Goal: Transaction & Acquisition: Obtain resource

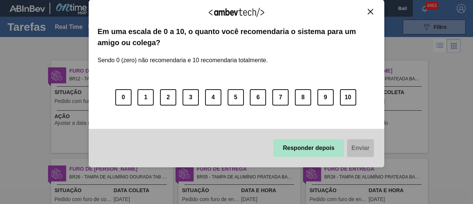
click at [322, 153] on button "Responder depois" at bounding box center [308, 148] width 71 height 18
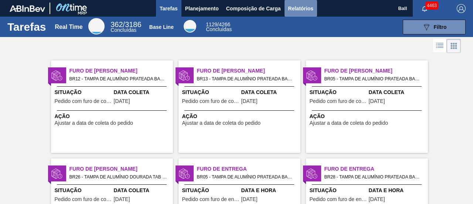
click at [301, 9] on span "Relatórios" at bounding box center [300, 8] width 25 height 9
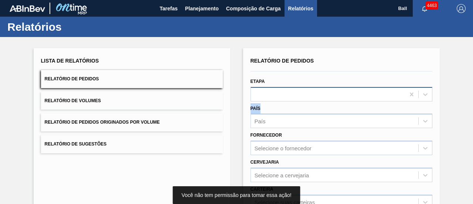
click at [300, 101] on div "Relatório de Pedidos Etapa País País Fornecedor Selecione o fornecedor Cervejar…" at bounding box center [342, 176] width 182 height 242
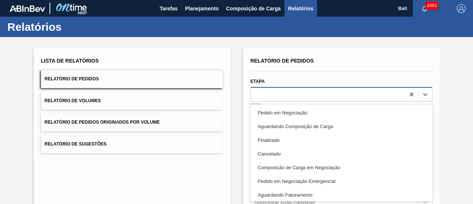
click at [282, 94] on div "option Pedido em Negociação focused, 1 of 20. 20 results available. Use Up and …" at bounding box center [342, 94] width 182 height 14
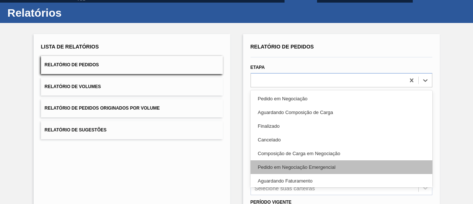
scroll to position [37, 0]
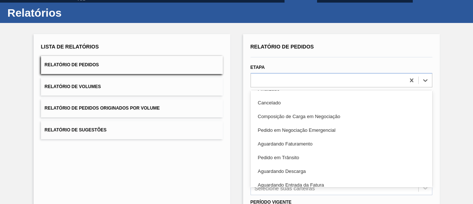
click at [289, 140] on div "Aguardando Faturamento" at bounding box center [342, 144] width 182 height 14
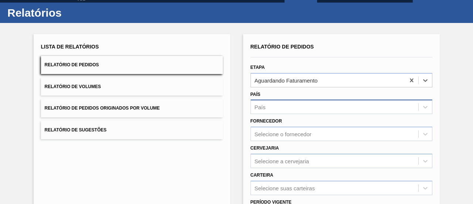
click at [280, 109] on div "País" at bounding box center [334, 107] width 167 height 11
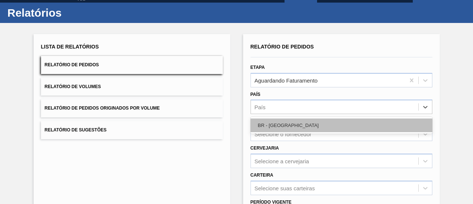
click at [279, 123] on div "BR - [GEOGRAPHIC_DATA]" at bounding box center [342, 125] width 182 height 14
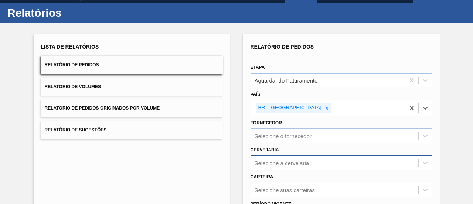
click at [279, 157] on div "Selecione a cervejaria" at bounding box center [342, 162] width 182 height 14
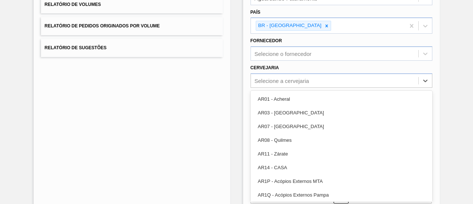
click at [455, 48] on div "Lista de Relatórios Relatório de Pedidos Relatório de Volumes Relatório de Pedi…" at bounding box center [236, 94] width 473 height 307
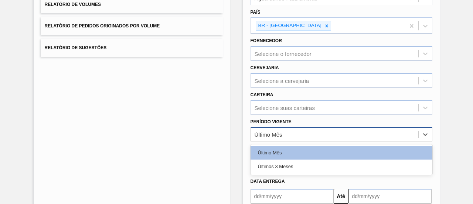
click at [295, 131] on div "Último Mês" at bounding box center [334, 134] width 167 height 11
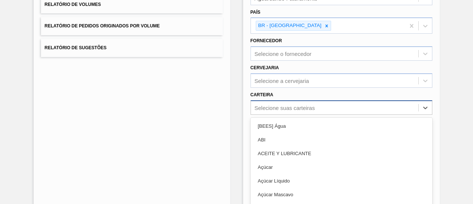
scroll to position [123, 0]
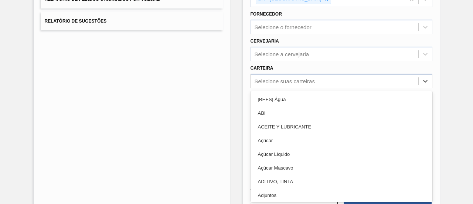
click at [288, 88] on div "option [BEES] Água focused, 1 of 101. 101 results available. Use Up and Down to…" at bounding box center [342, 81] width 182 height 14
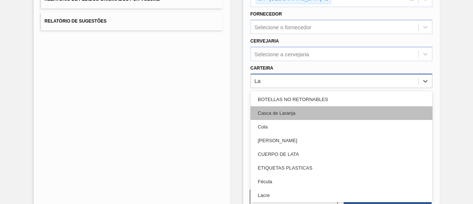
type input "Lat"
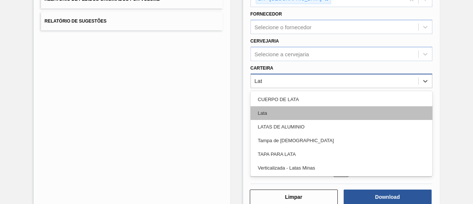
click at [287, 106] on div "Lata" at bounding box center [342, 113] width 182 height 14
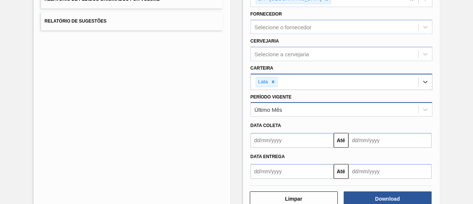
click at [284, 110] on div "Último Mês" at bounding box center [334, 109] width 167 height 11
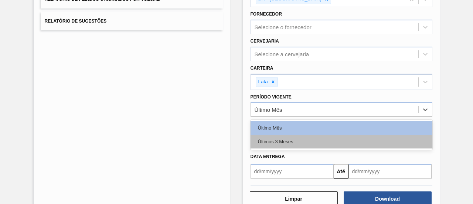
click at [285, 138] on div "Últimos 3 Meses" at bounding box center [342, 142] width 182 height 14
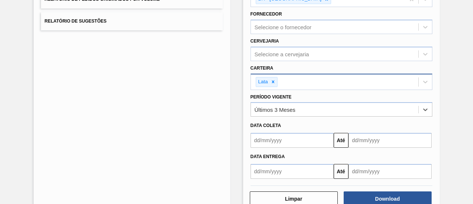
click at [286, 133] on input "text" at bounding box center [292, 140] width 83 height 15
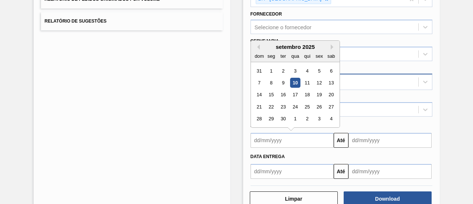
click at [296, 80] on div "10" at bounding box center [295, 83] width 10 height 10
type input "[DATE]"
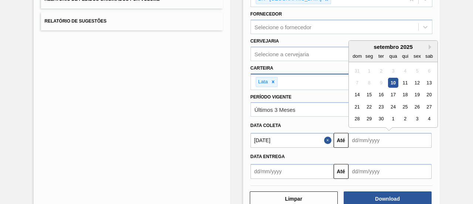
click at [357, 136] on input "text" at bounding box center [389, 140] width 83 height 15
click at [429, 44] on button "Next Month" at bounding box center [431, 46] width 5 height 5
click at [417, 78] on div "10" at bounding box center [417, 83] width 10 height 10
type input "[DATE]"
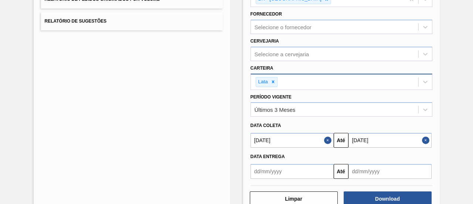
drag, startPoint x: 442, startPoint y: 166, endPoint x: 436, endPoint y: 170, distance: 7.5
click at [443, 166] on div "Lista de Relatórios Relatório de Pedidos Relatório de Volumes Relatório de Pedi…" at bounding box center [236, 68] width 473 height 309
click at [404, 195] on button "Download" at bounding box center [388, 198] width 88 height 15
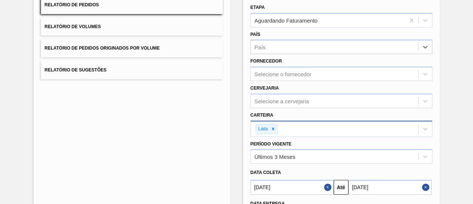
scroll to position [111, 0]
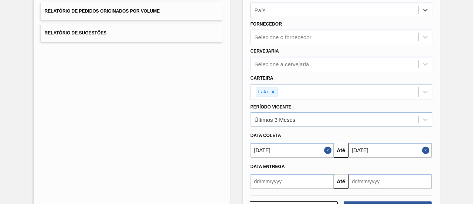
click at [423, 149] on button "Close" at bounding box center [427, 150] width 10 height 15
click at [330, 150] on button "Close" at bounding box center [329, 150] width 10 height 15
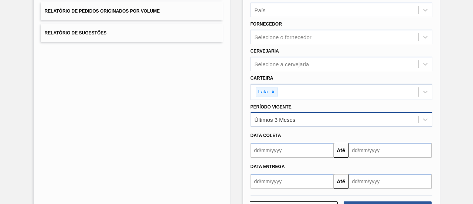
click at [399, 120] on div "Últimos 3 Meses" at bounding box center [334, 119] width 167 height 11
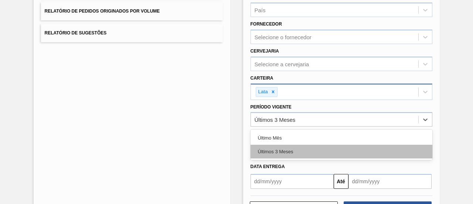
click at [310, 147] on div "Últimos 3 Meses" at bounding box center [342, 151] width 182 height 14
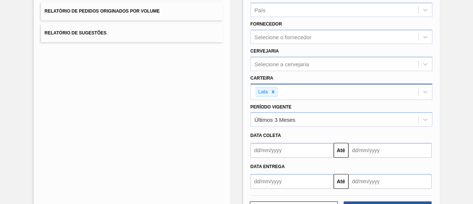
click at [439, 103] on div "Lista de Relatórios Relatório de Pedidos Relatório de Volumes Relatório de Pedi…" at bounding box center [236, 79] width 473 height 307
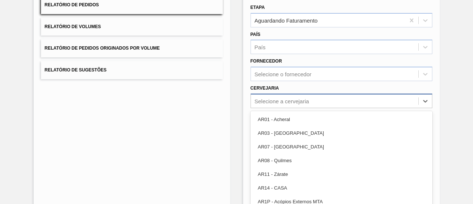
click at [335, 99] on div "option AR01 - Acheral focused, 1 of 92. 92 results available. Use Up and Down t…" at bounding box center [342, 100] width 182 height 14
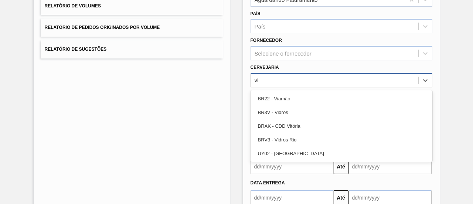
type input "via"
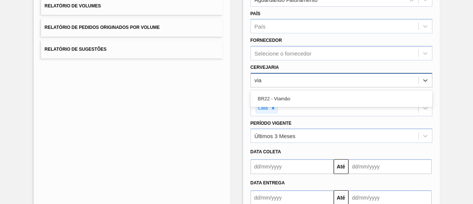
click at [335, 99] on div "BR22 - Viamão" at bounding box center [342, 99] width 182 height 14
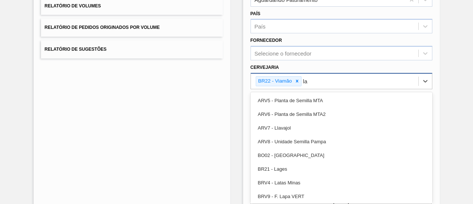
type input "lag"
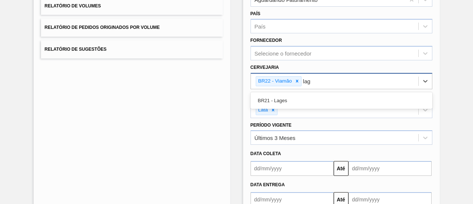
click at [335, 99] on div "BR21 - Lages" at bounding box center [342, 100] width 182 height 14
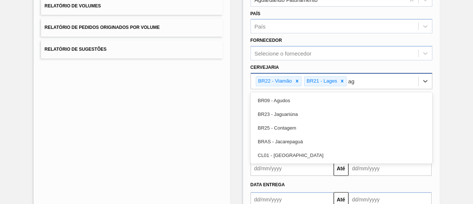
type input "agu"
click at [335, 99] on div "BR09 - Agudos" at bounding box center [342, 100] width 182 height 14
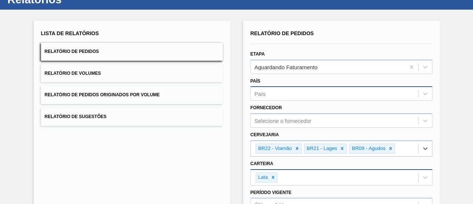
scroll to position [21, 0]
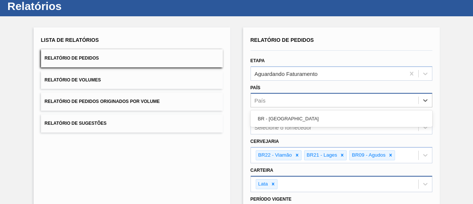
click at [291, 103] on div "País" at bounding box center [334, 100] width 167 height 11
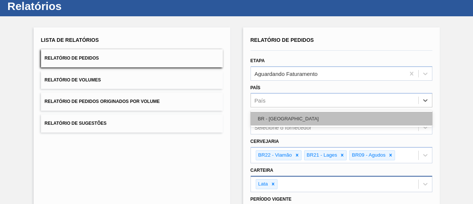
click at [282, 121] on div "BR - [GEOGRAPHIC_DATA]" at bounding box center [342, 119] width 182 height 14
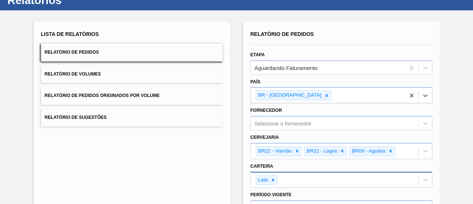
scroll to position [74, 0]
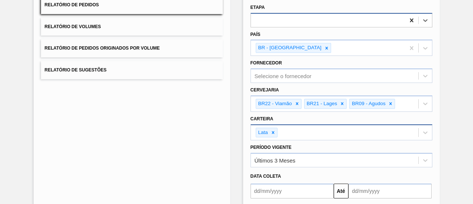
click at [412, 22] on icon at bounding box center [411, 20] width 3 height 4
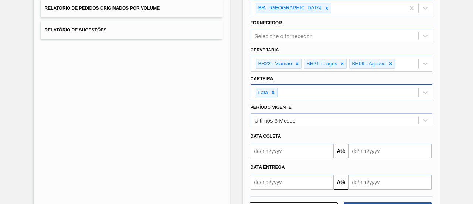
scroll to position [142, 0]
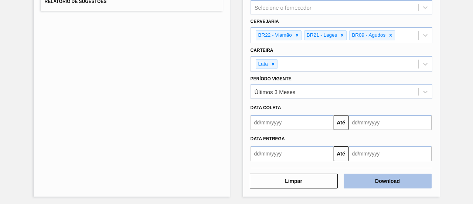
click at [389, 179] on button "Download" at bounding box center [388, 180] width 88 height 15
